Goal: Information Seeking & Learning: Check status

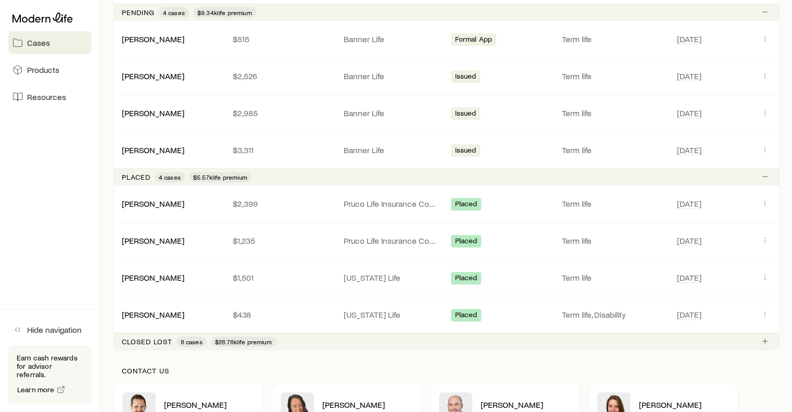
scroll to position [458, 0]
click at [172, 201] on div "[PERSON_NAME]" at bounding box center [168, 204] width 111 height 10
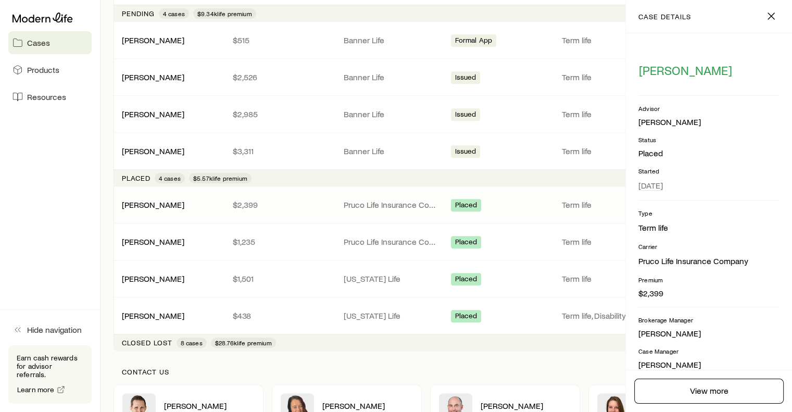
click at [226, 207] on div "$2,399" at bounding box center [279, 204] width 111 height 10
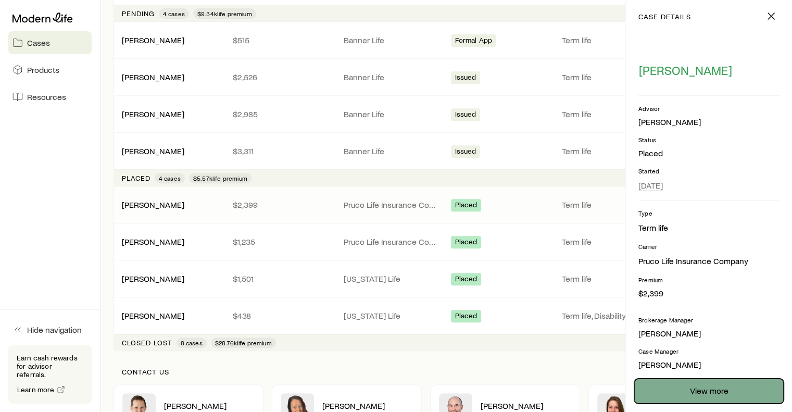
click at [715, 394] on link "View more" at bounding box center [708, 390] width 149 height 25
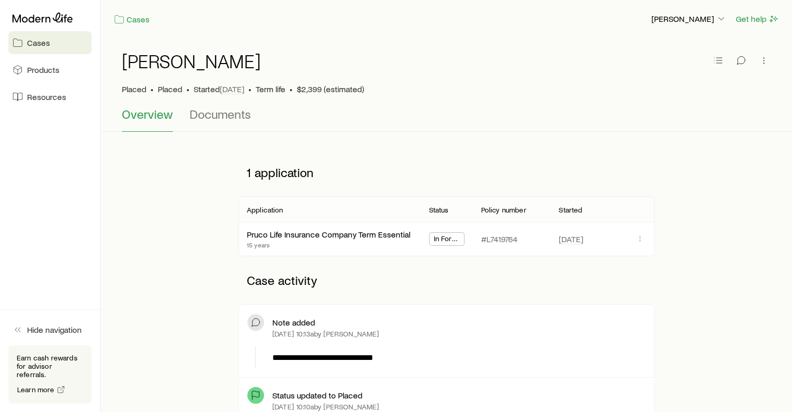
click at [34, 44] on span "Cases" at bounding box center [38, 42] width 23 height 10
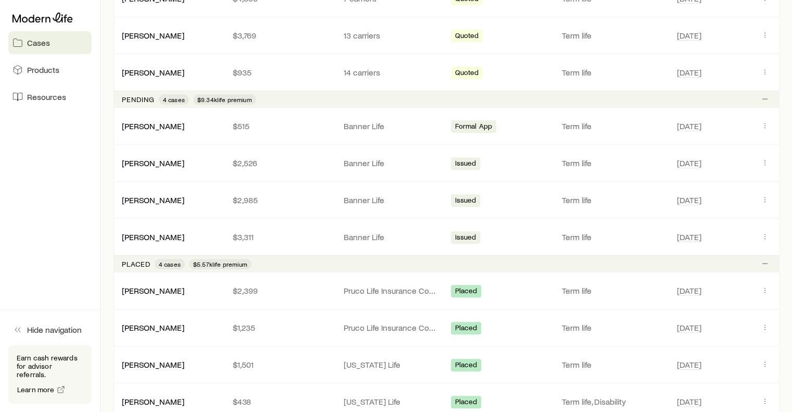
scroll to position [477, 0]
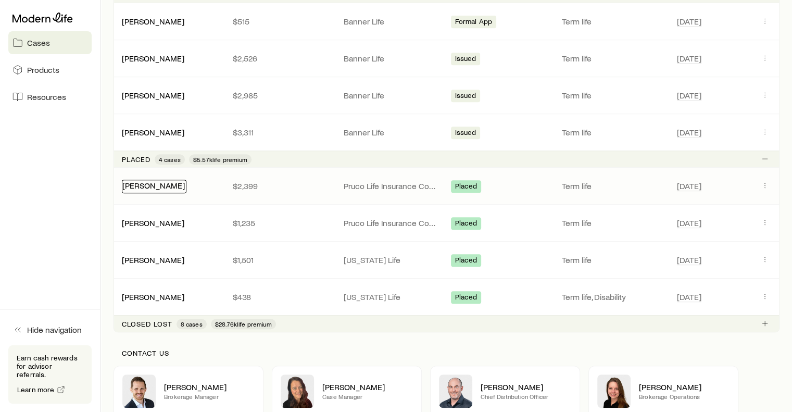
click at [142, 183] on link "[PERSON_NAME]" at bounding box center [153, 185] width 62 height 10
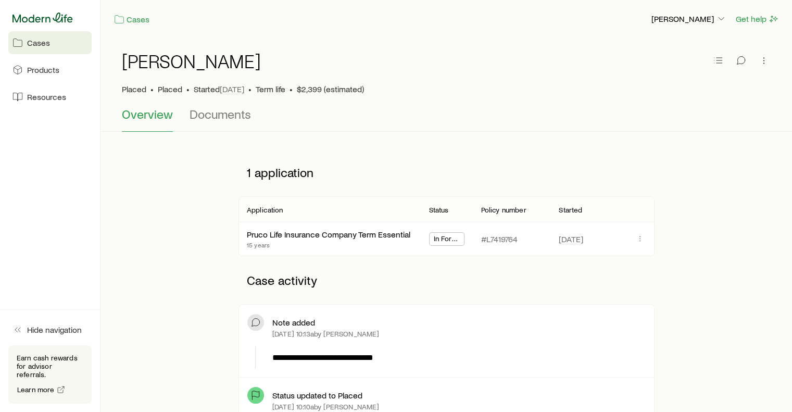
click at [39, 15] on icon at bounding box center [42, 17] width 60 height 10
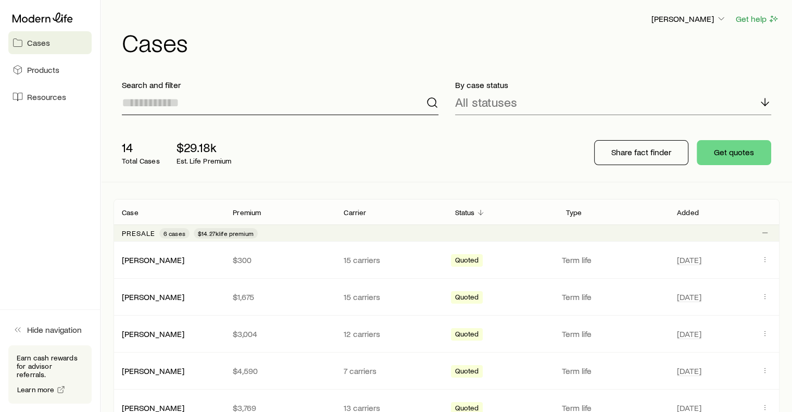
click at [163, 115] on input at bounding box center [280, 102] width 317 height 25
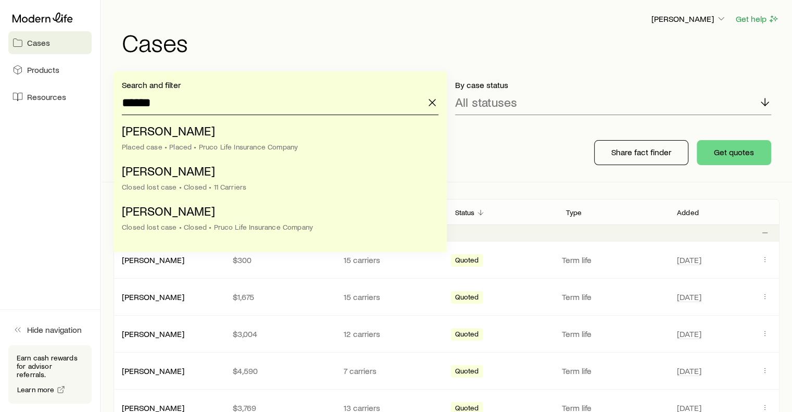
type input "******"
click at [54, 166] on aside "Cases Products Resources Hide navigation Earn cash rewards for advisor referral…" at bounding box center [50, 206] width 101 height 412
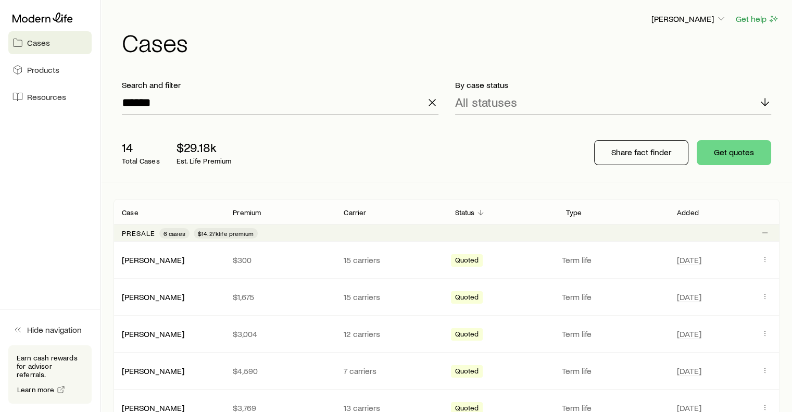
click at [432, 109] on span at bounding box center [432, 105] width 12 height 10
click at [433, 103] on icon "button" at bounding box center [432, 102] width 12 height 12
